Goal: Task Accomplishment & Management: Use online tool/utility

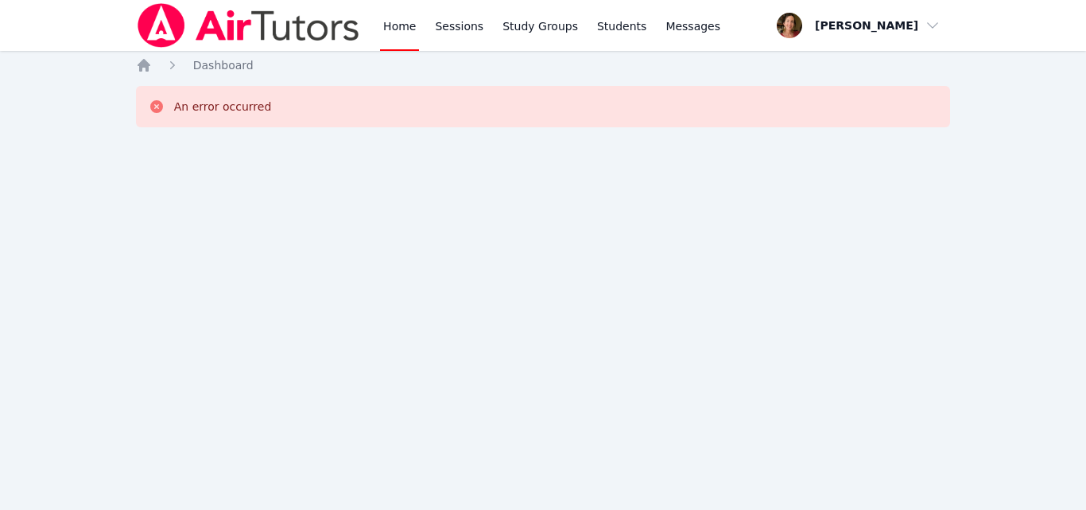
drag, startPoint x: 0, startPoint y: 0, endPoint x: 661, endPoint y: 230, distance: 699.4
click at [661, 230] on div "Home Sessions Study Groups Students Messages Open user menu [PERSON_NAME] Open …" at bounding box center [543, 255] width 1086 height 510
click at [336, 28] on img at bounding box center [248, 25] width 225 height 45
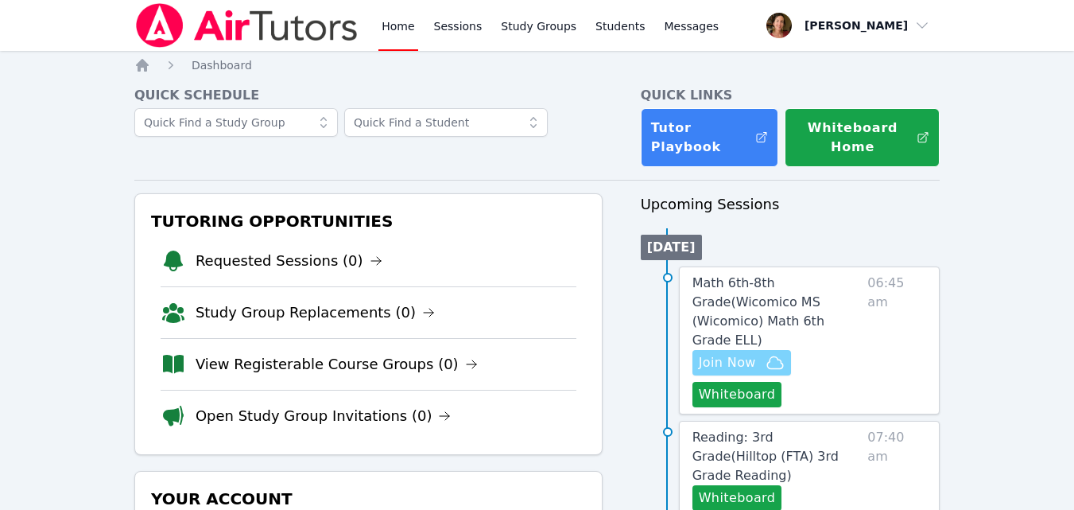
click at [761, 353] on span "Join Now" at bounding box center [742, 362] width 86 height 19
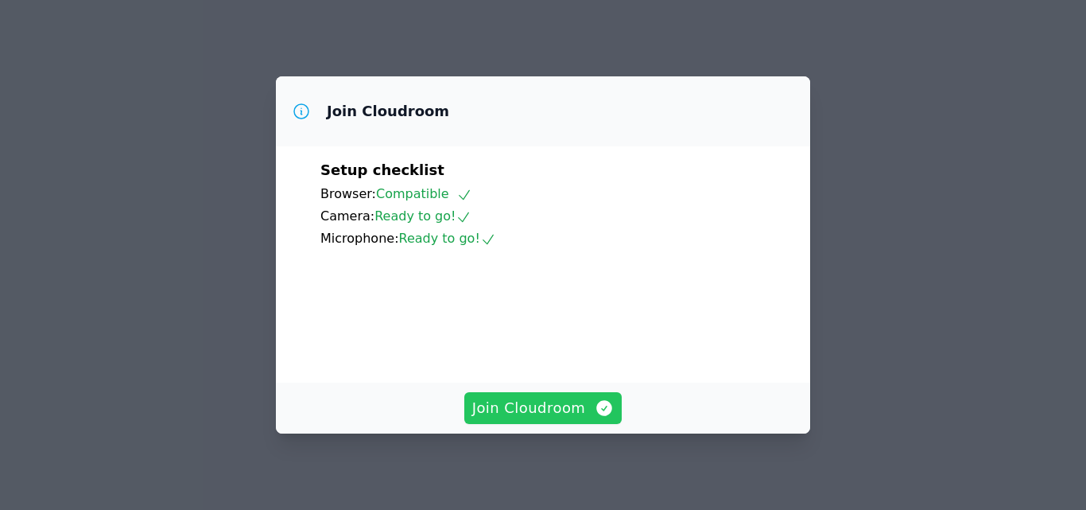
click at [576, 395] on button "Join Cloudroom" at bounding box center [543, 408] width 158 height 32
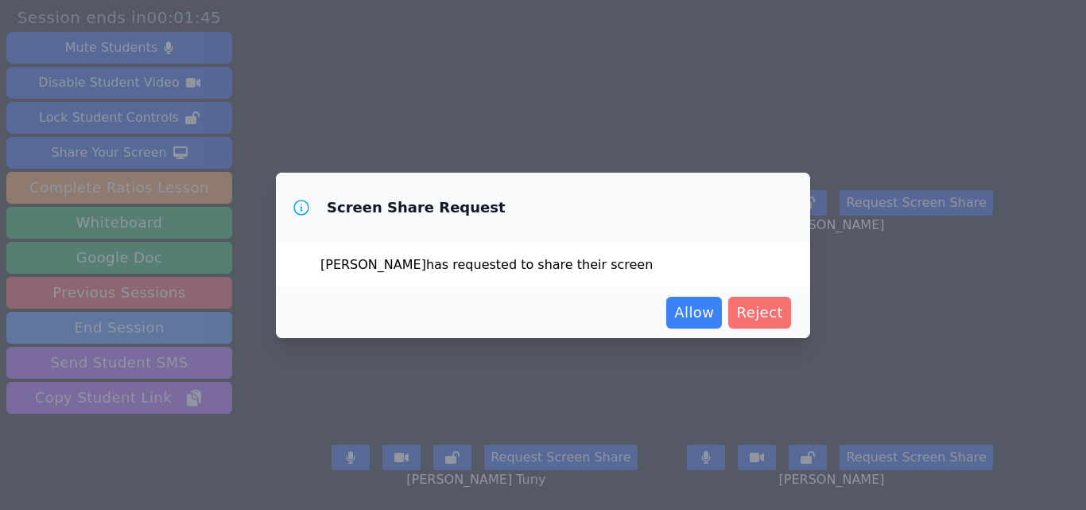
click at [761, 301] on span "Reject" at bounding box center [759, 312] width 47 height 22
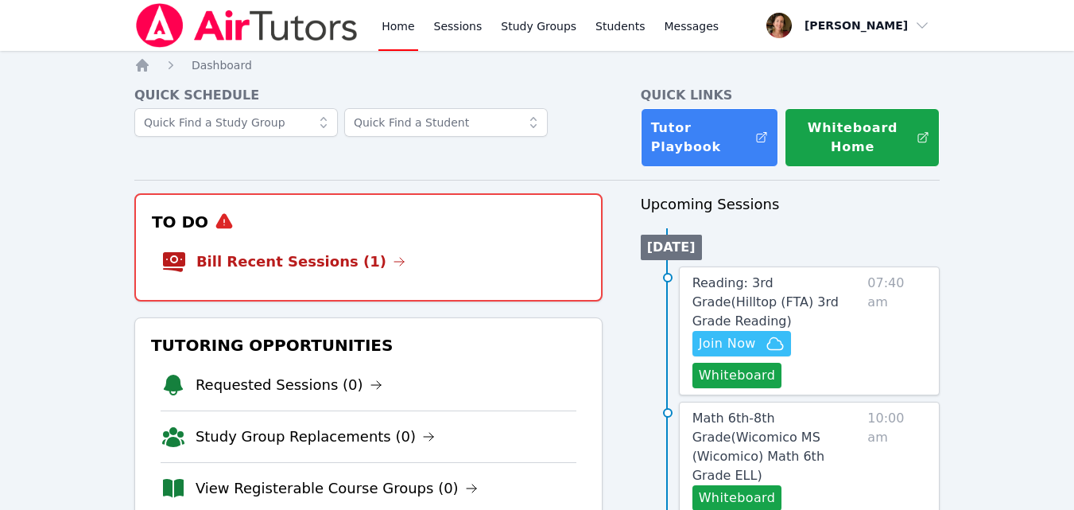
click at [692, 331] on button "Join Now" at bounding box center [741, 343] width 99 height 25
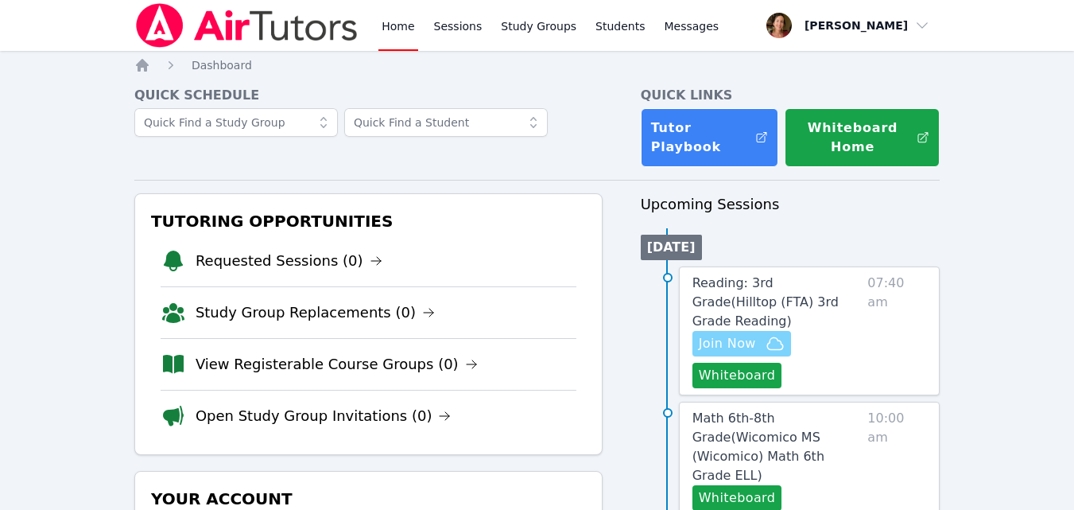
click at [772, 337] on icon "button" at bounding box center [775, 343] width 16 height 12
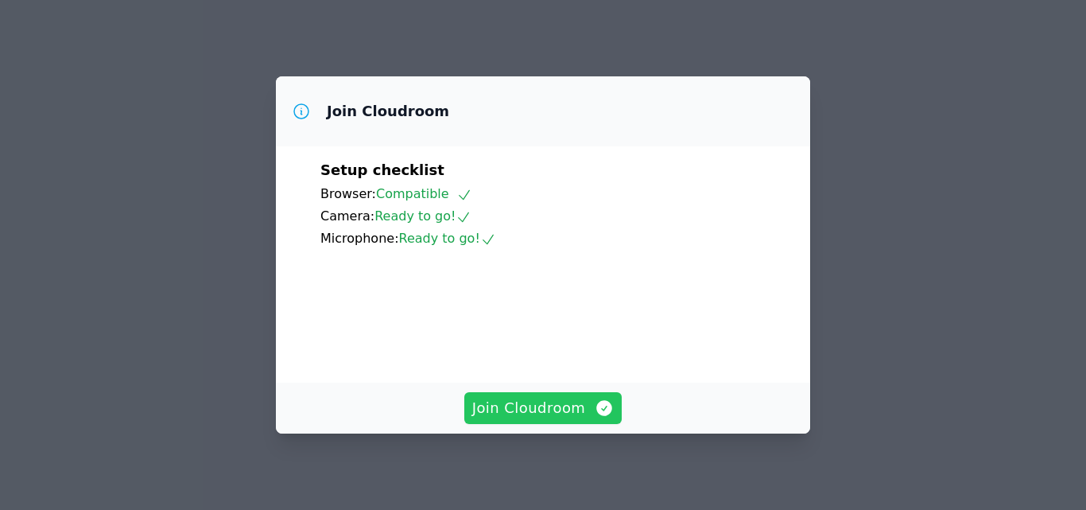
click at [572, 397] on span "Join Cloudroom" at bounding box center [543, 408] width 142 height 22
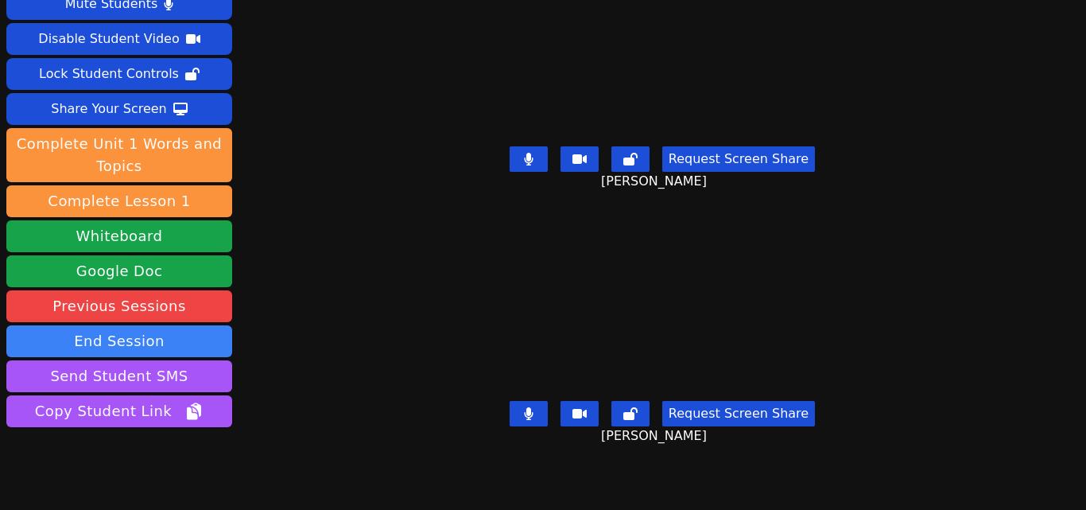
scroll to position [98, 0]
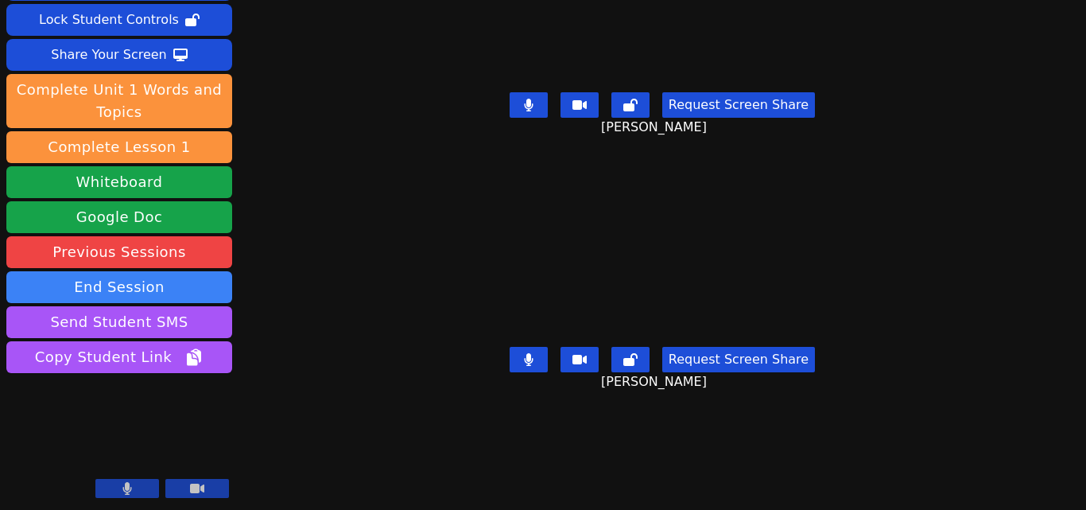
click at [137, 489] on button at bounding box center [127, 488] width 64 height 19
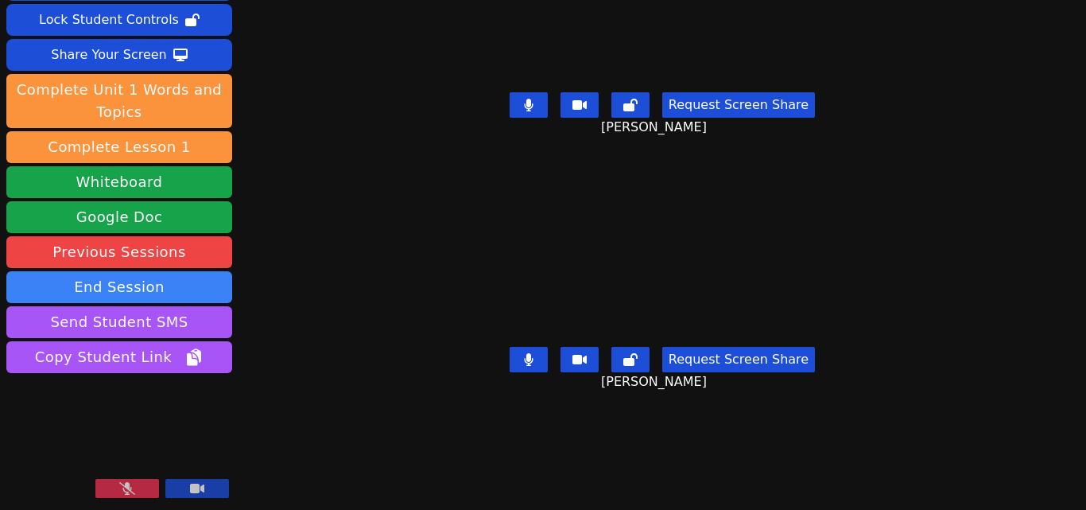
click at [137, 489] on button at bounding box center [127, 488] width 64 height 19
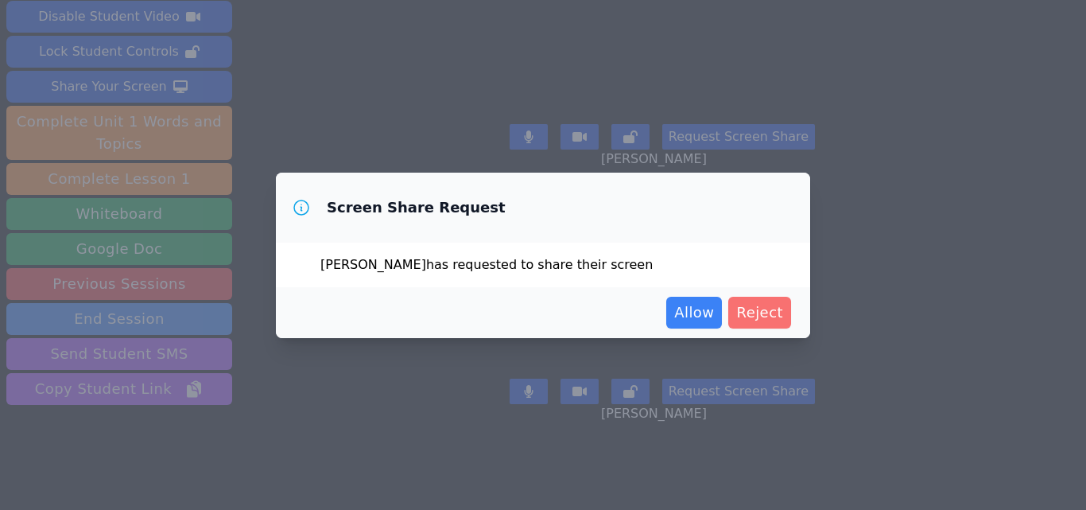
click at [749, 309] on span "Reject" at bounding box center [759, 312] width 47 height 22
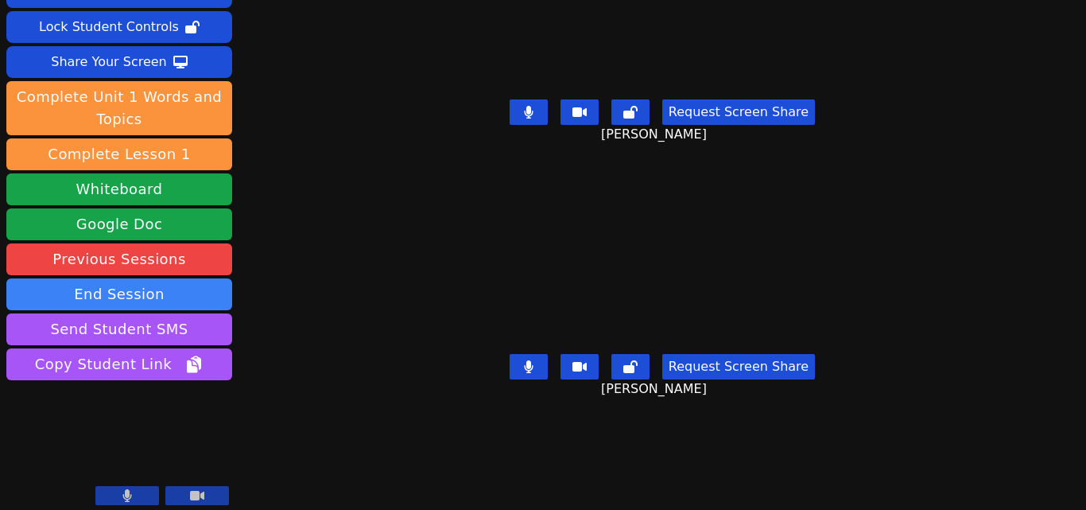
scroll to position [98, 0]
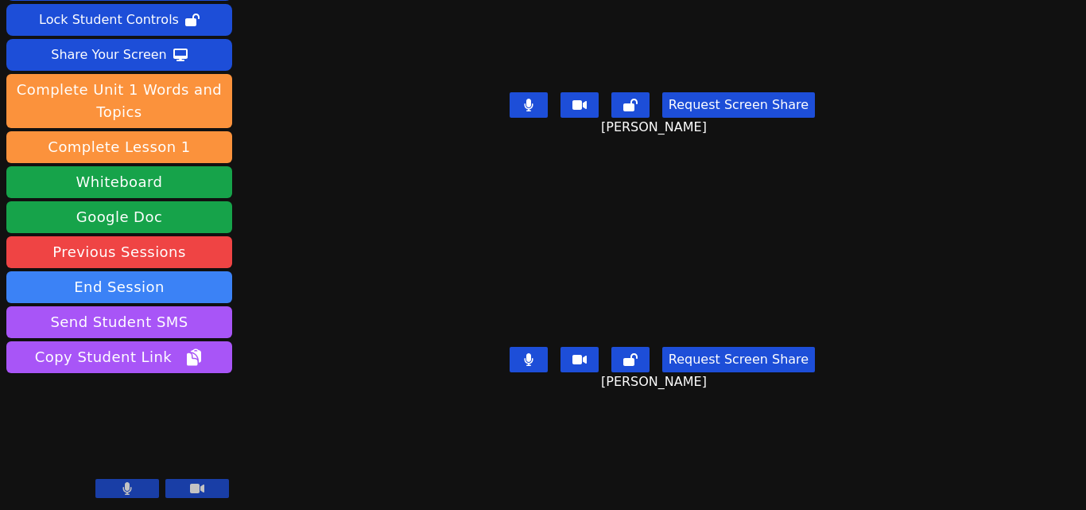
click at [142, 484] on button at bounding box center [127, 488] width 64 height 19
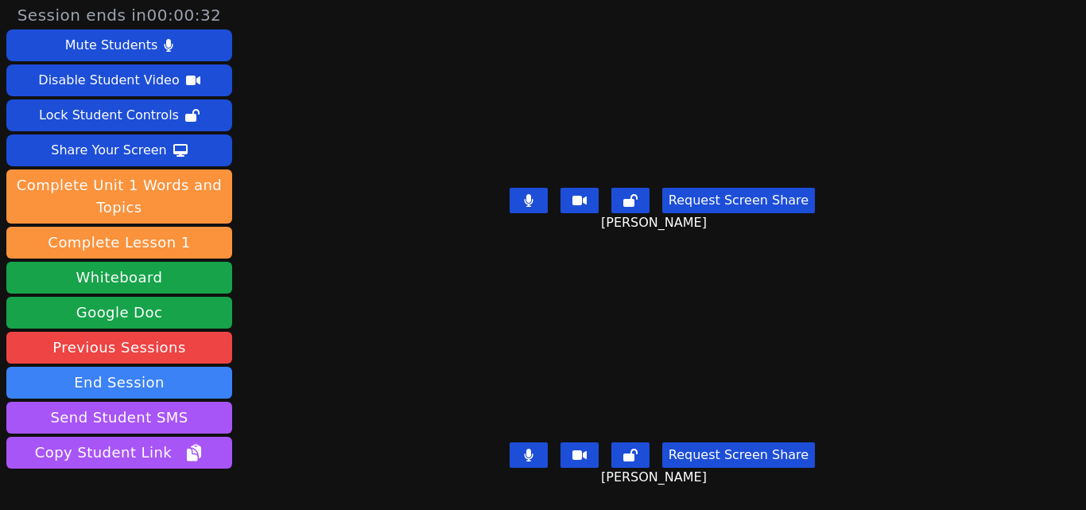
scroll to position [0, 0]
